Goal: Find specific page/section: Find specific page/section

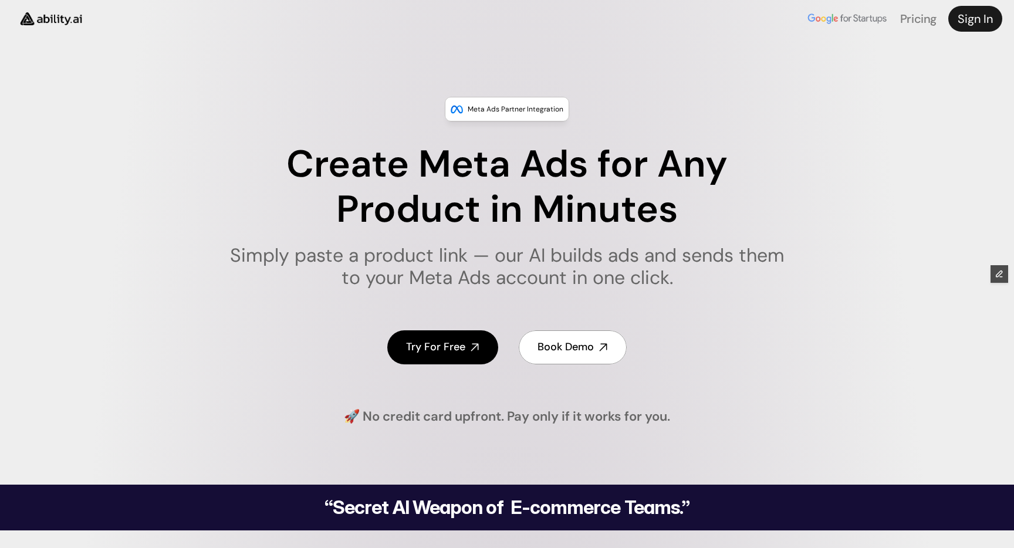
click at [968, 20] on h4 "Sign In" at bounding box center [974, 19] width 35 height 16
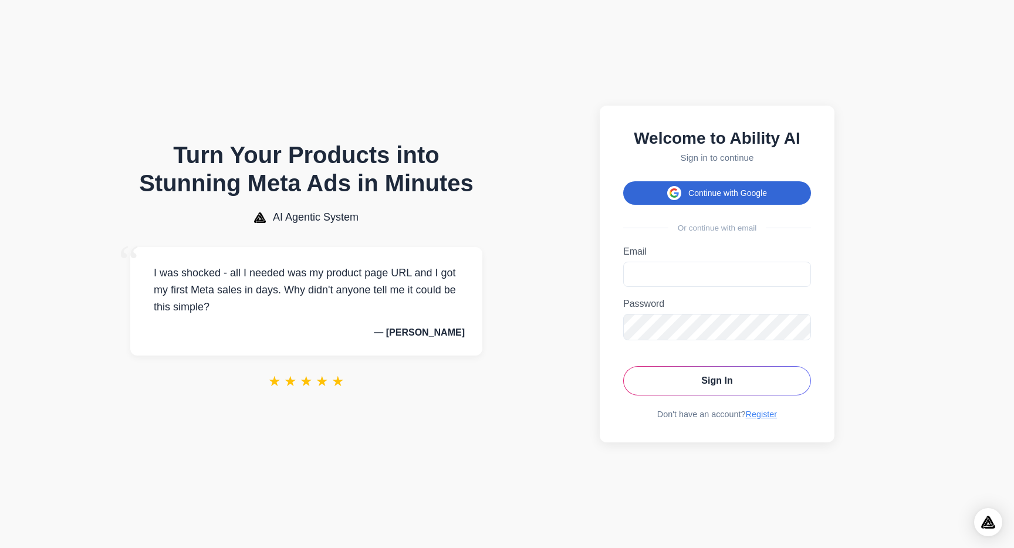
click at [678, 193] on icon at bounding box center [673, 193] width 9 height 11
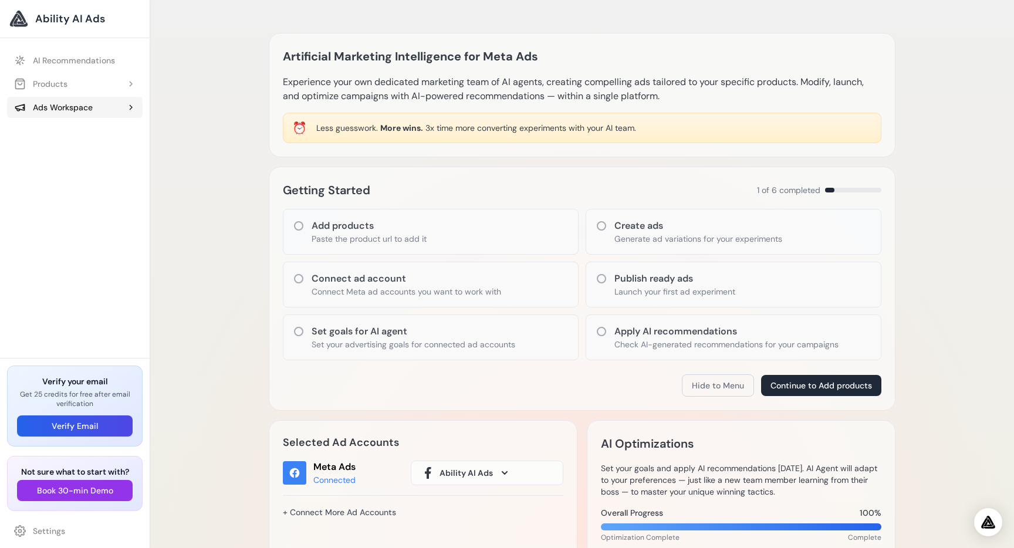
click at [76, 107] on div "Ads Workspace" at bounding box center [53, 107] width 79 height 12
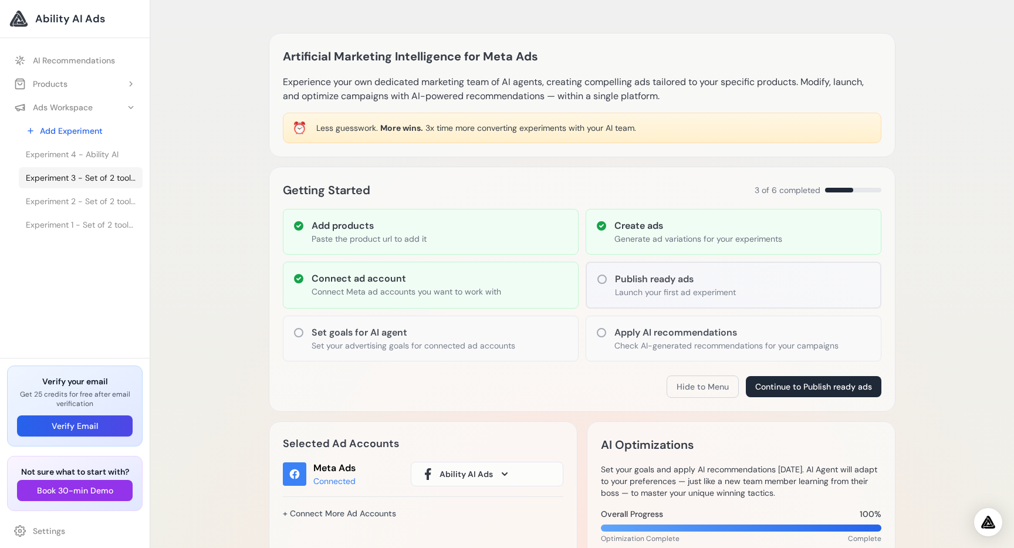
click at [76, 179] on span "Experiment 3 - Set of 2 tools for Spoon Carving Set knife for left handed – Bea…" at bounding box center [81, 178] width 110 height 12
